Goal: Task Accomplishment & Management: Manage account settings

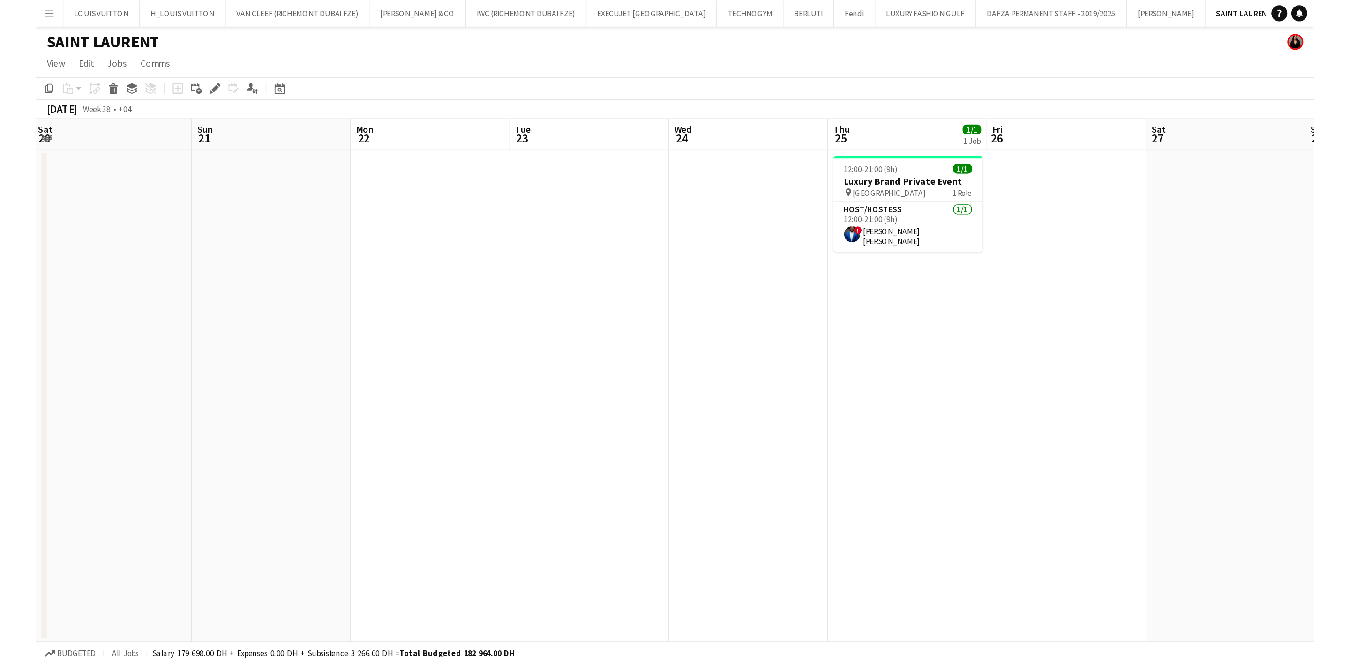
scroll to position [0, 338]
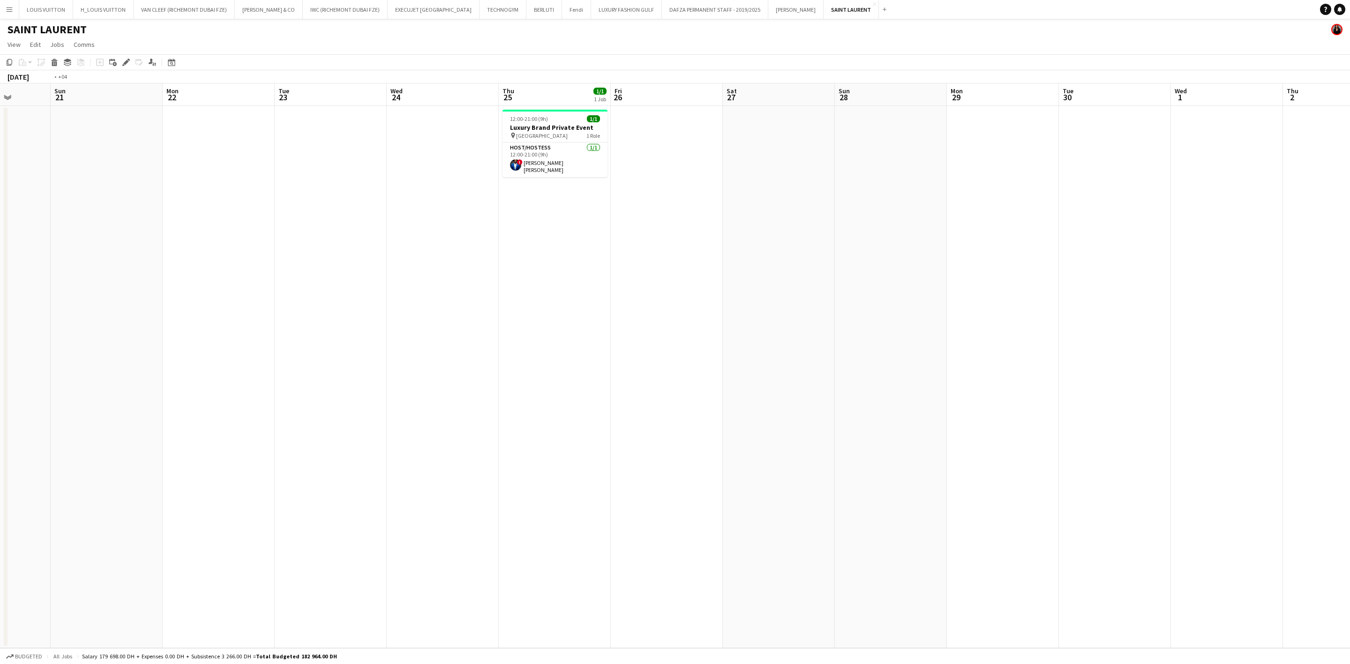
drag, startPoint x: 883, startPoint y: 258, endPoint x: 501, endPoint y: 295, distance: 384.0
click at [501, 295] on app-calendar-viewport "Thu 18 1/1 1 Job Fri 19 Sat 20 Sun 21 Mon 22 Tue 23 Wed 24 Thu 25 1/1 1 Job Fri…" at bounding box center [675, 365] width 1350 height 565
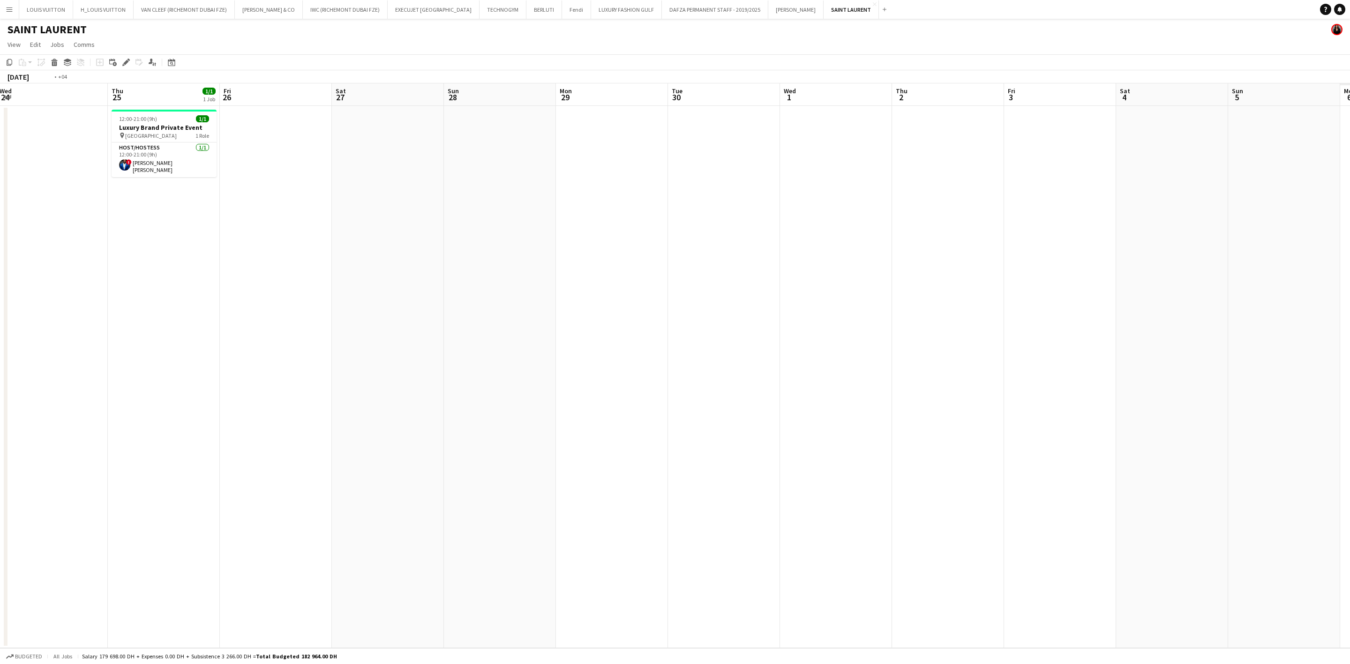
drag, startPoint x: 762, startPoint y: 295, endPoint x: 1040, endPoint y: 295, distance: 277.6
click at [900, 295] on app-calendar-viewport "Mon 22 Tue 23 Wed 24 Thu 25 1/1 1 Job Fri 26 Sat 27 Sun 28 Mon 29 Tue 30 Wed 1 …" at bounding box center [675, 365] width 1350 height 565
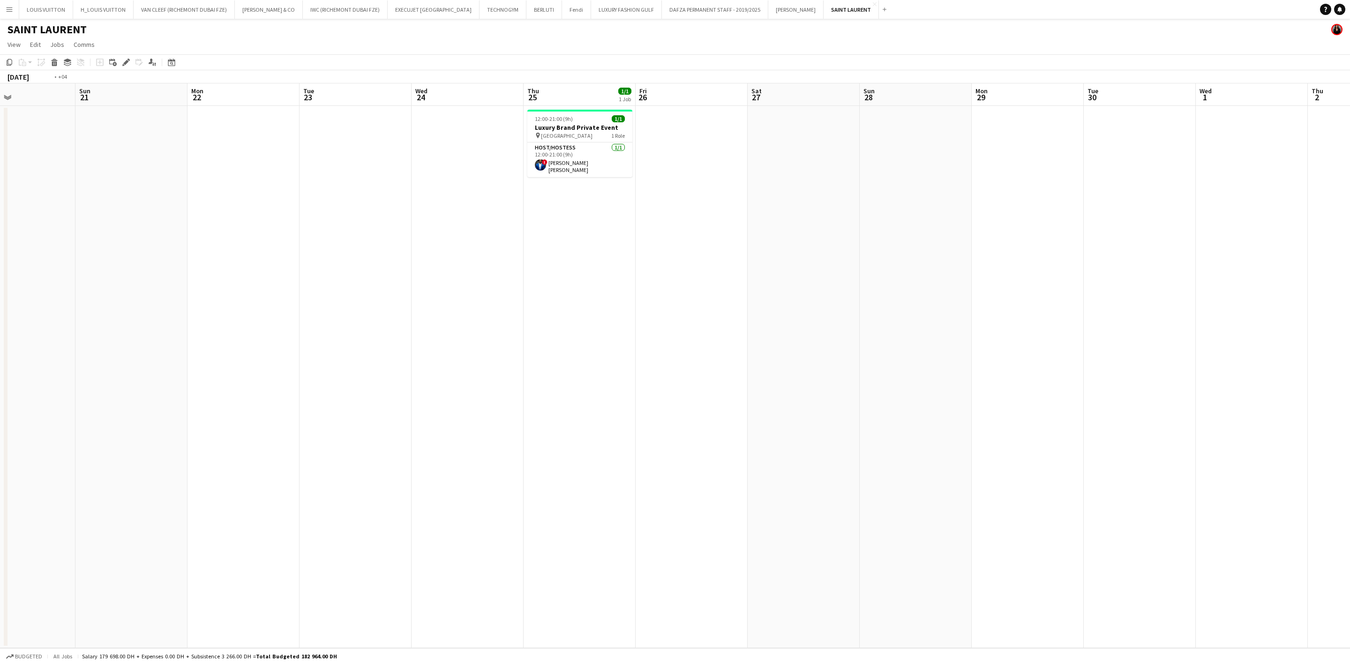
drag, startPoint x: 261, startPoint y: 377, endPoint x: 885, endPoint y: 349, distance: 625.2
click at [885, 349] on app-calendar-viewport "Thu 18 1/1 1 Job Fri 19 Sat 20 Sun 21 Mon 22 Tue 23 Wed 24 Thu 25 1/1 1 Job Fri…" at bounding box center [675, 365] width 1350 height 565
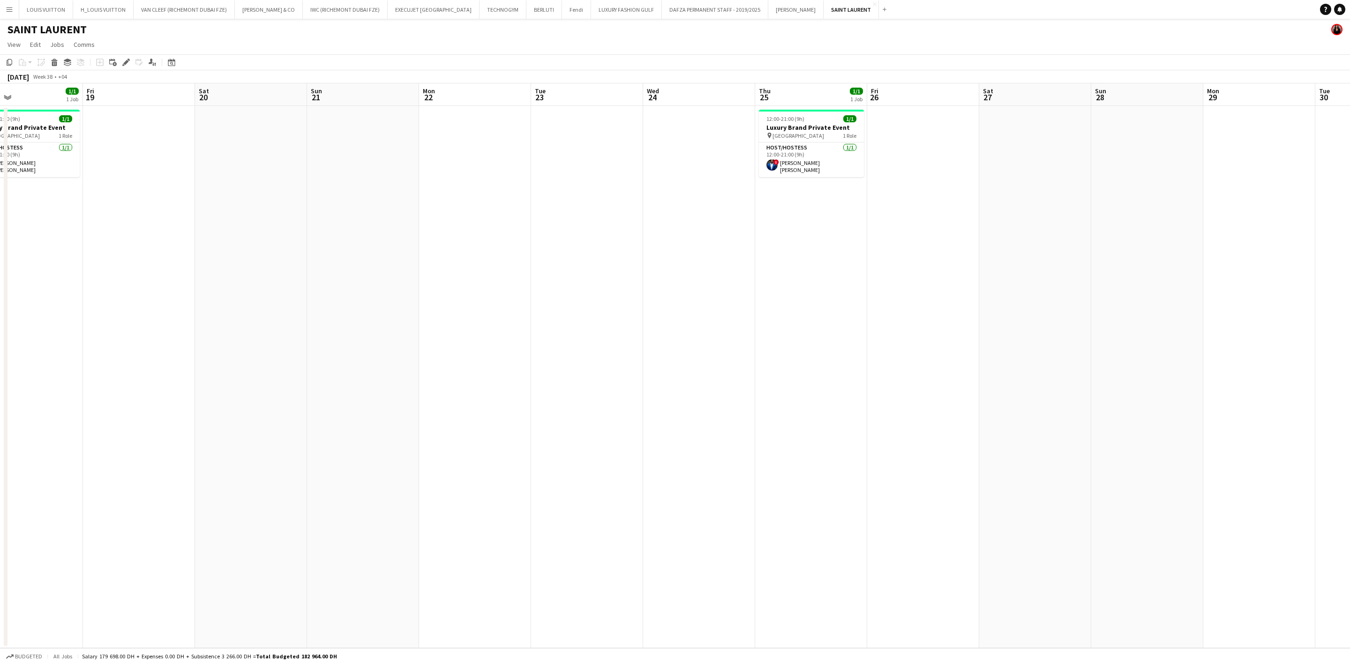
drag, startPoint x: 595, startPoint y: 348, endPoint x: 567, endPoint y: 348, distance: 28.1
click at [567, 348] on app-calendar-viewport "Sun 14 Mon 15 Tue 16 Wed 17 1/1 1 Job Thu 18 1/1 1 Job Fri 19 Sat 20 Sun 21 Mon…" at bounding box center [675, 365] width 1350 height 565
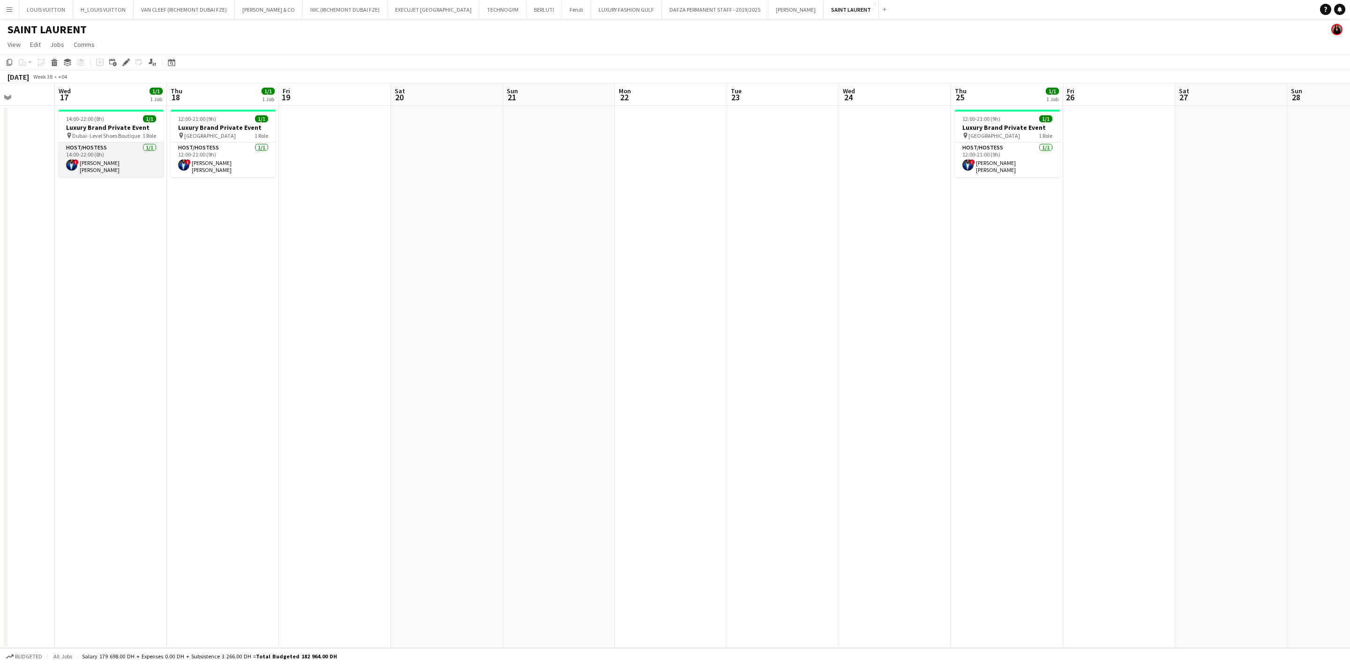
click at [127, 148] on app-card-role "Host/Hostess 1/1 14:00-22:00 (8h) ! Nana Yaw Kusi Amponsah" at bounding box center [111, 160] width 105 height 35
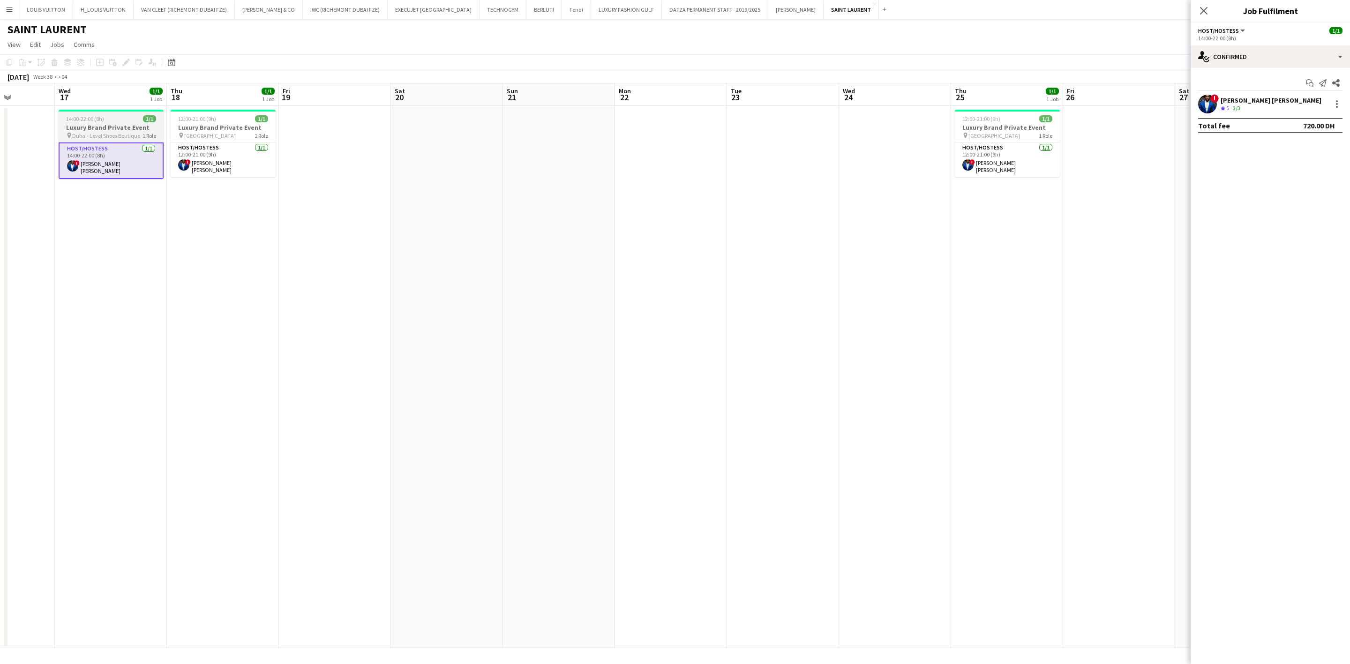
click at [106, 113] on app-job-card "14:00-22:00 (8h) 1/1 Luxury Brand Private Event pin Dubai- Level Shoes Boutique…" at bounding box center [111, 144] width 105 height 69
click at [124, 61] on icon "Edit" at bounding box center [126, 63] width 8 height 8
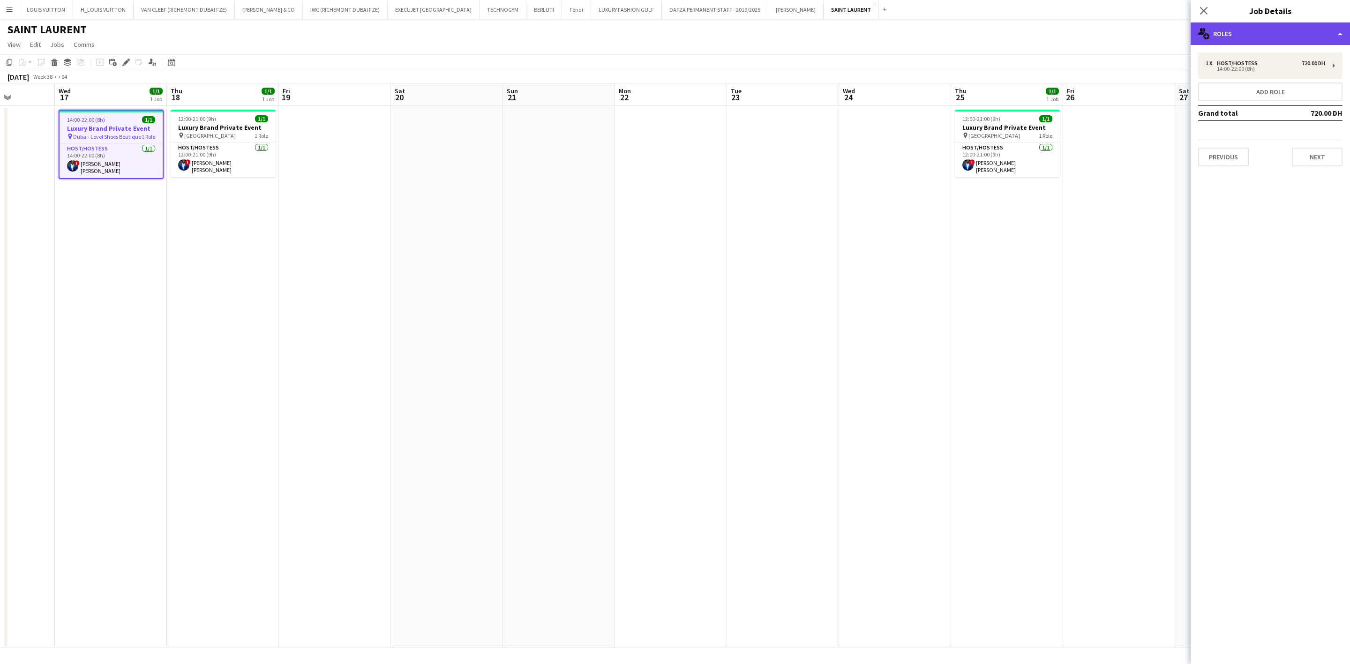
click at [900, 33] on div "multiple-users-add Roles" at bounding box center [1270, 34] width 159 height 23
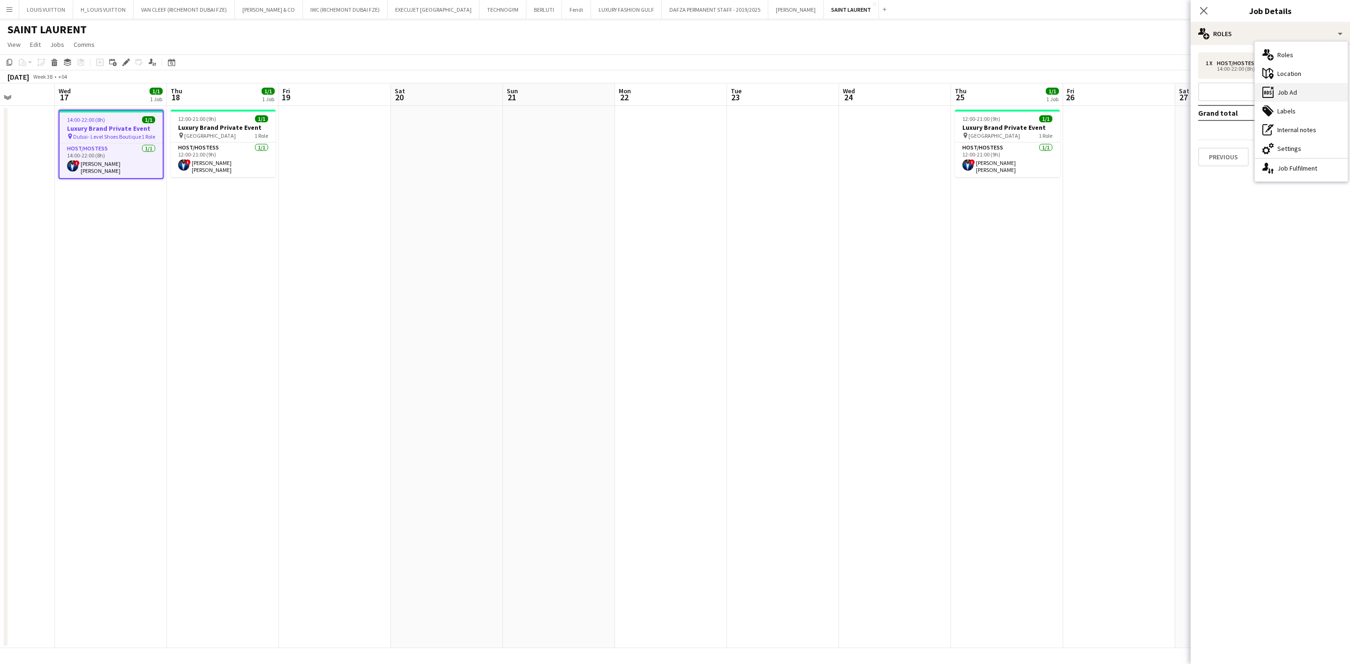
click at [900, 89] on div "ads-window Job Ad" at bounding box center [1301, 92] width 93 height 19
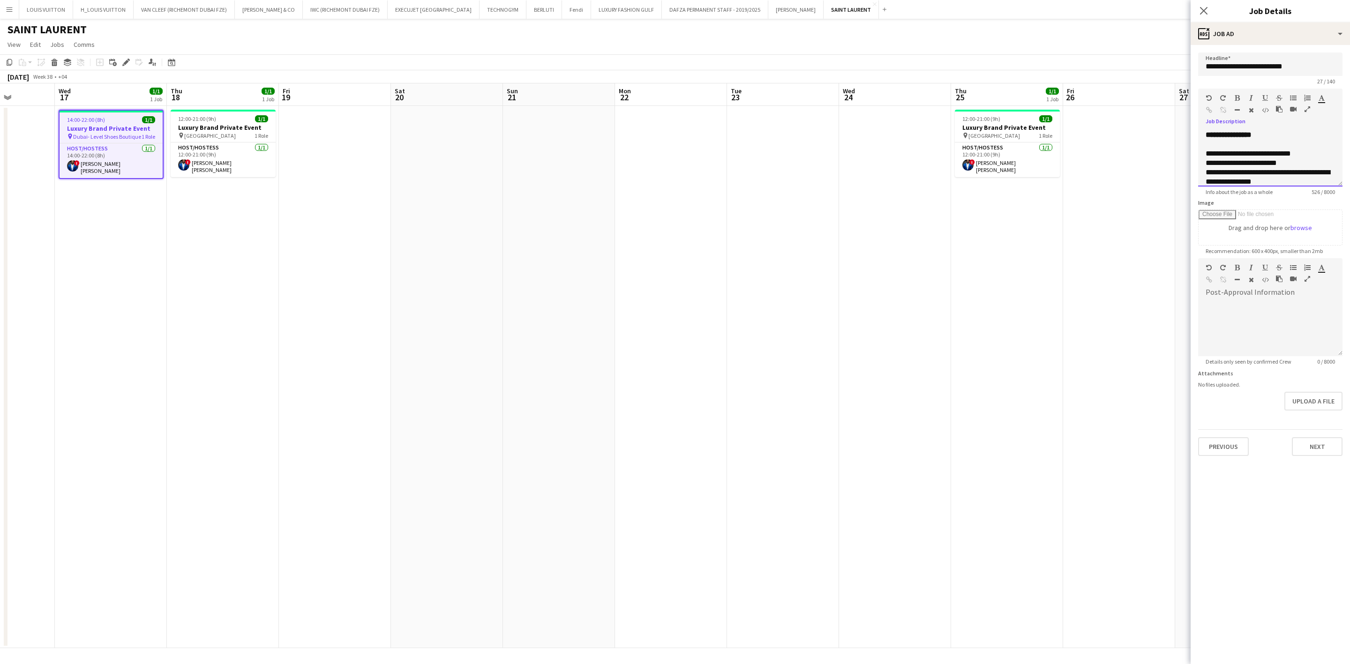
scroll to position [141, 0]
drag, startPoint x: 1205, startPoint y: 131, endPoint x: 1221, endPoint y: 143, distance: 19.4
click at [900, 143] on div "**********" at bounding box center [1270, 158] width 144 height 56
click at [900, 170] on div at bounding box center [1265, 164] width 119 height 9
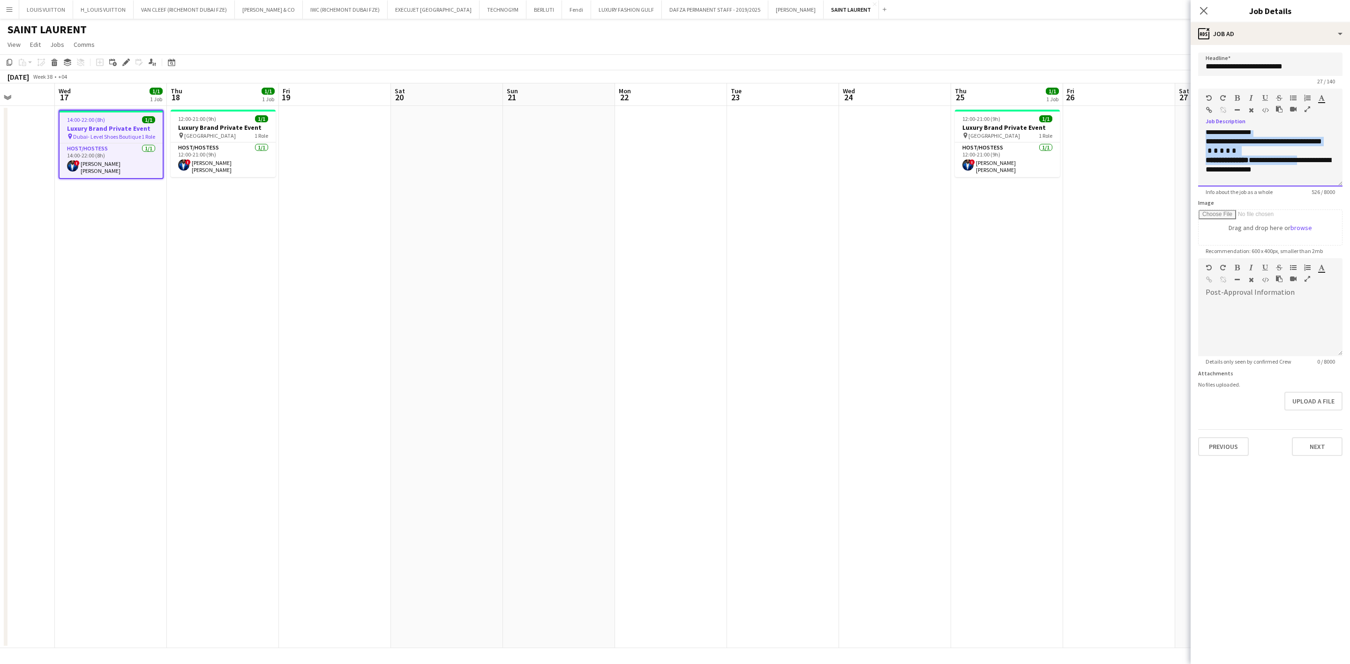
scroll to position [181, 0]
click at [900, 132] on div "**********" at bounding box center [1270, 127] width 129 height 9
drag, startPoint x: 1203, startPoint y: 149, endPoint x: 1240, endPoint y: 150, distance: 36.6
click at [900, 150] on div "**********" at bounding box center [1270, 158] width 144 height 56
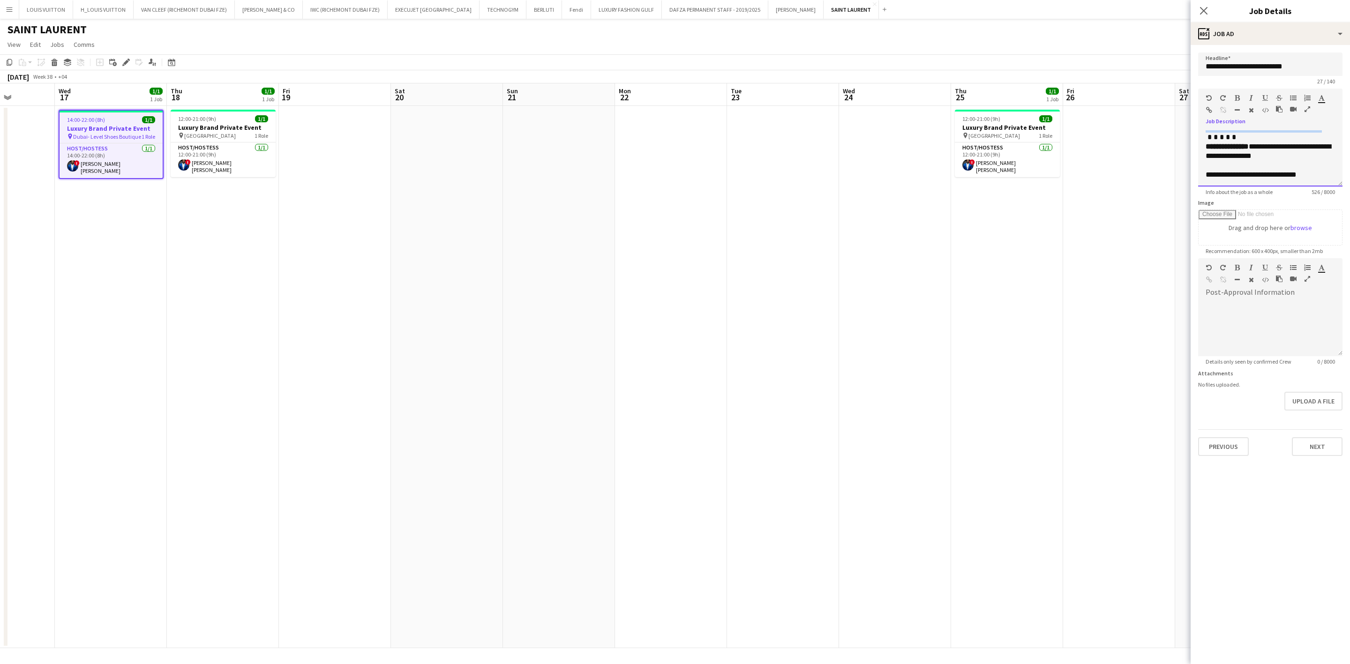
copy div "**********"
